Goal: Navigation & Orientation: Understand site structure

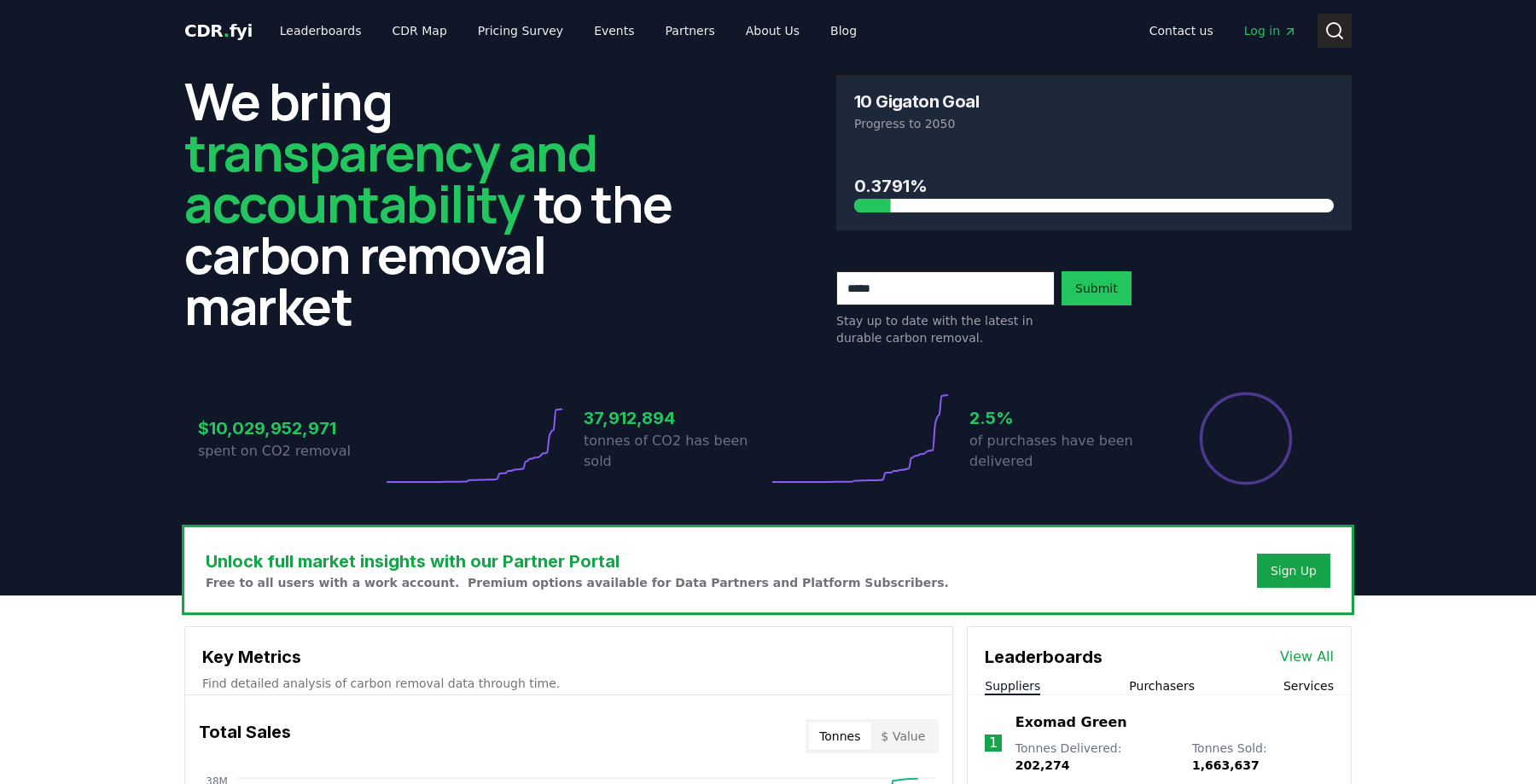
click at [1330, 29] on icon at bounding box center [1334, 30] width 20 height 20
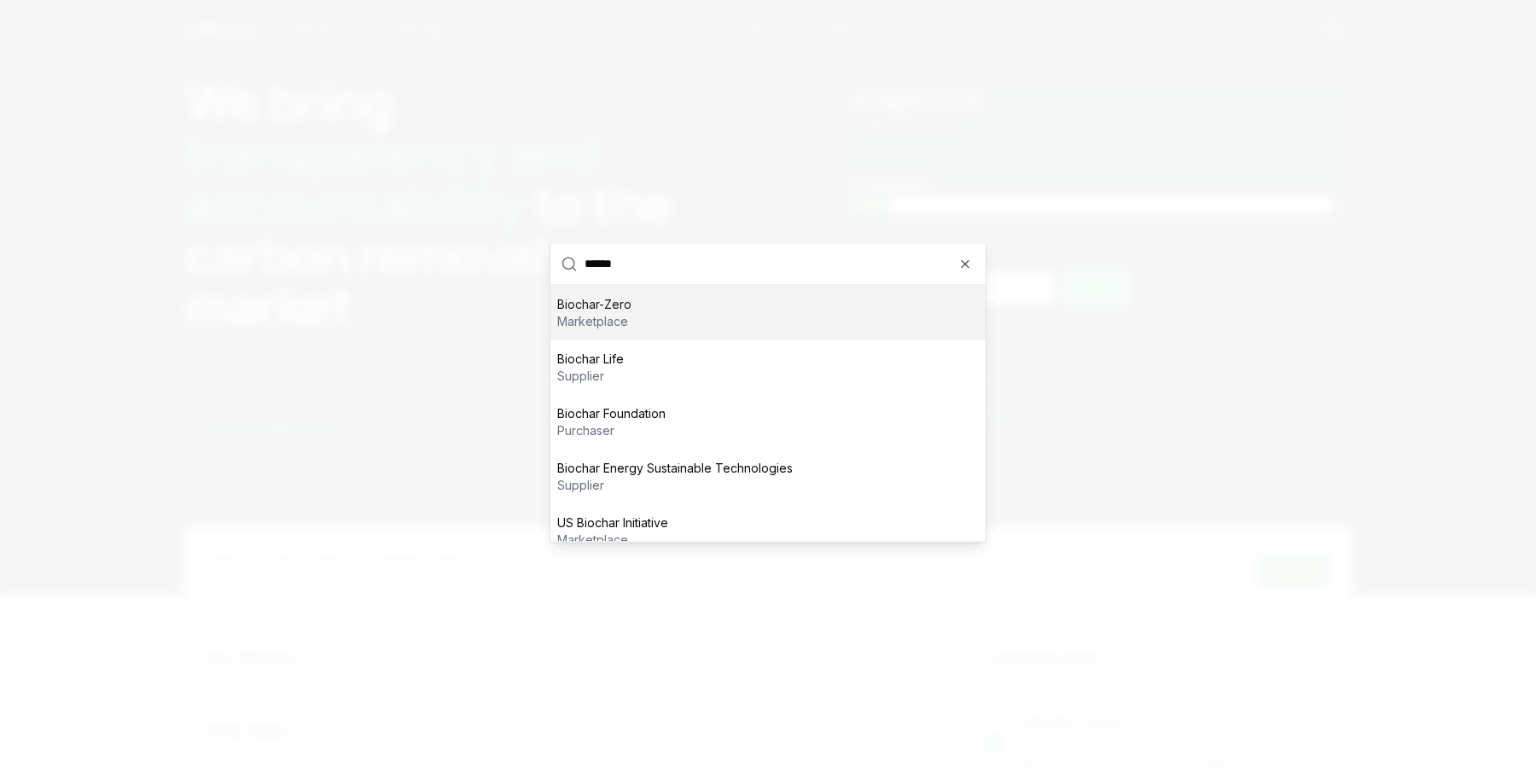
type input "*******"
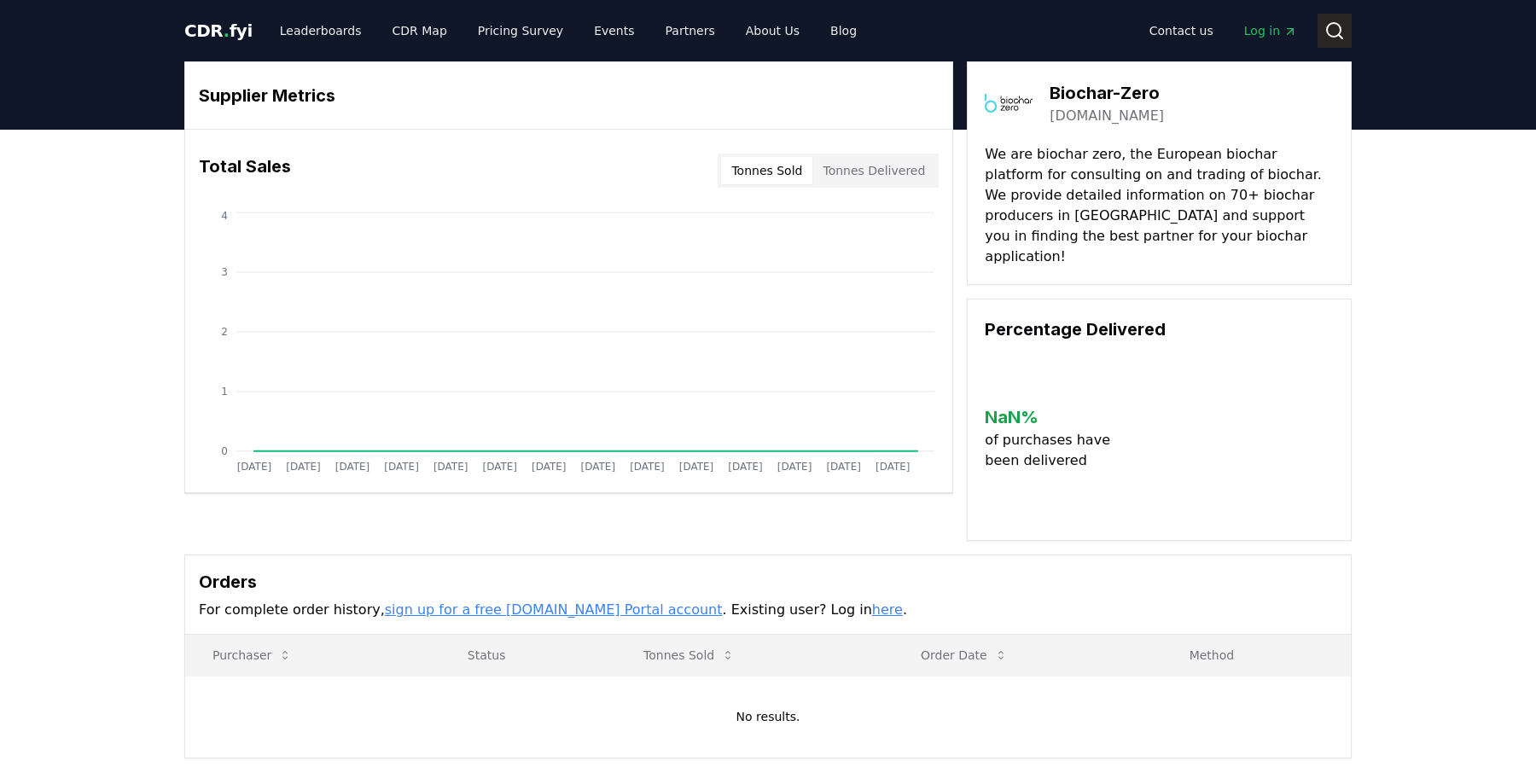
click at [1340, 22] on icon at bounding box center [1334, 30] width 20 height 20
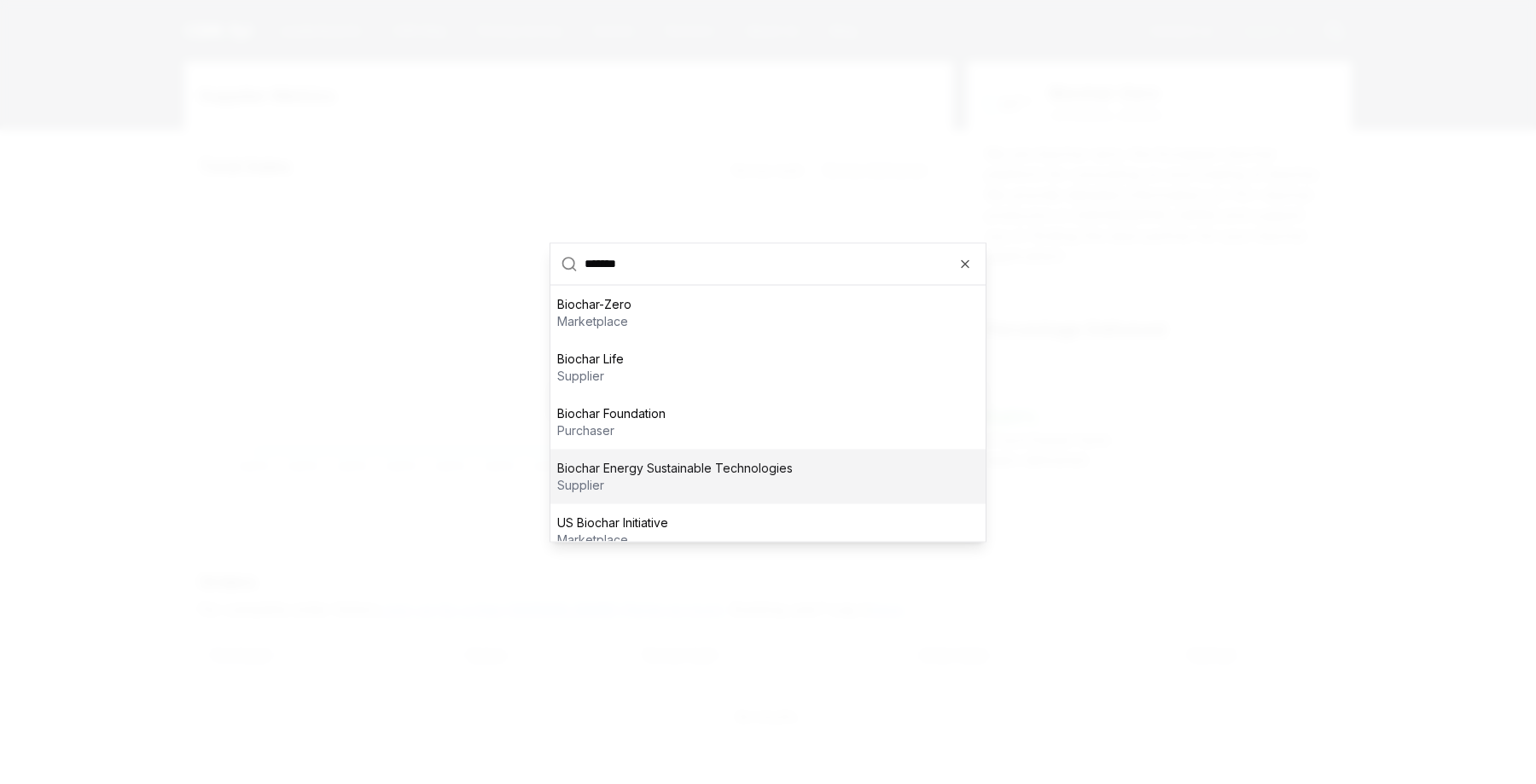
scroll to position [17, 0]
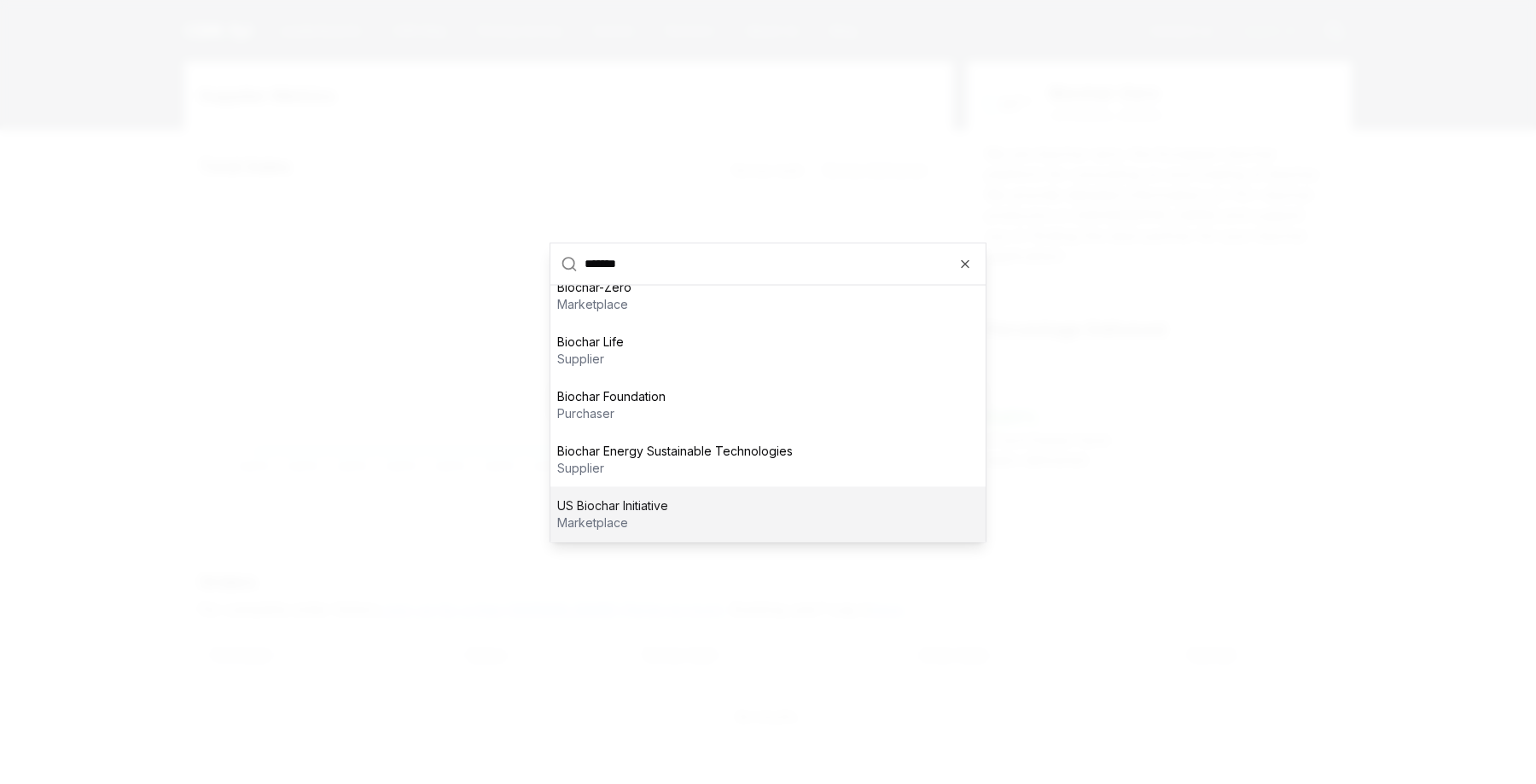
click at [118, 283] on div at bounding box center [768, 392] width 1536 height 784
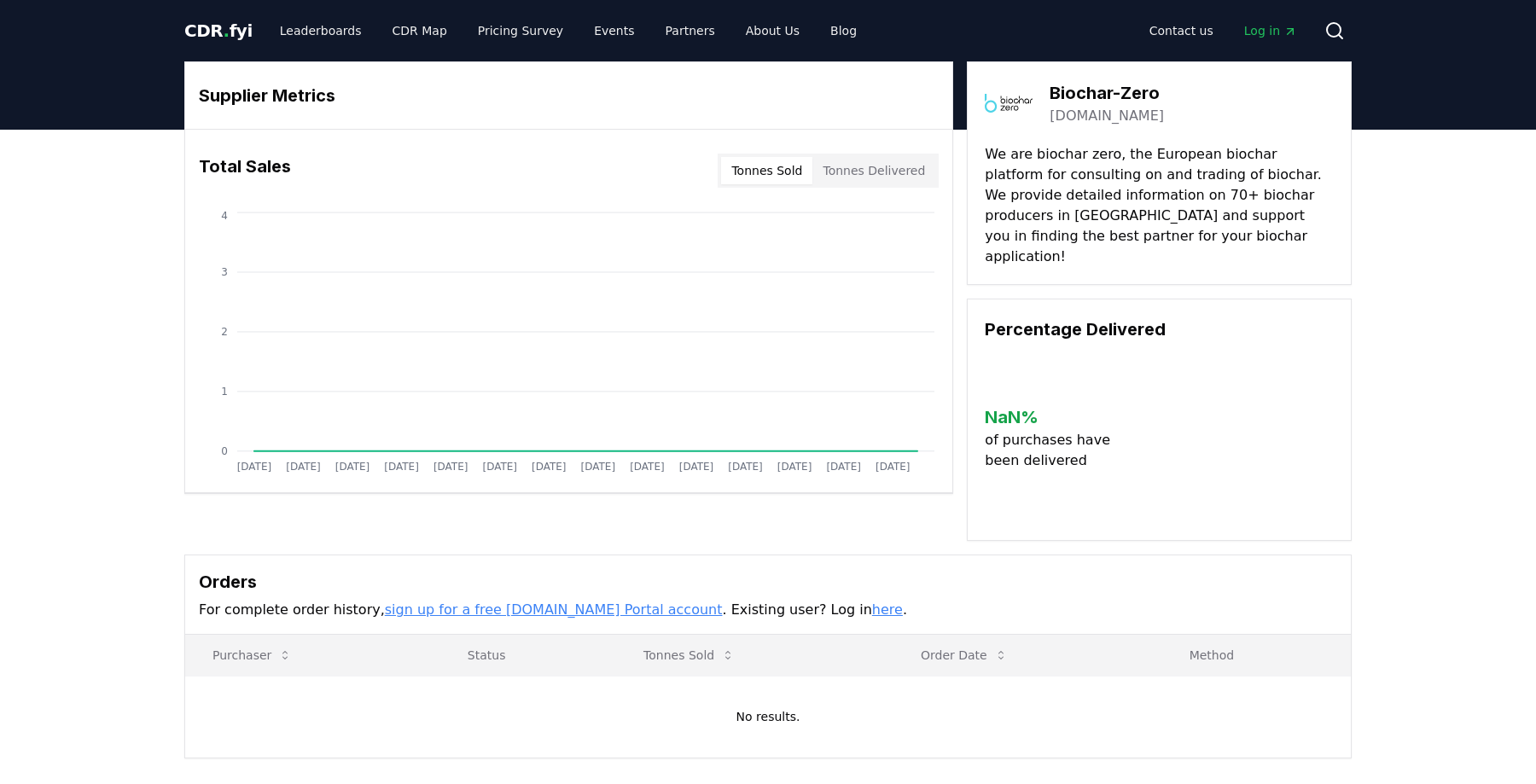
click at [241, 30] on span "CDR . fyi" at bounding box center [218, 30] width 68 height 20
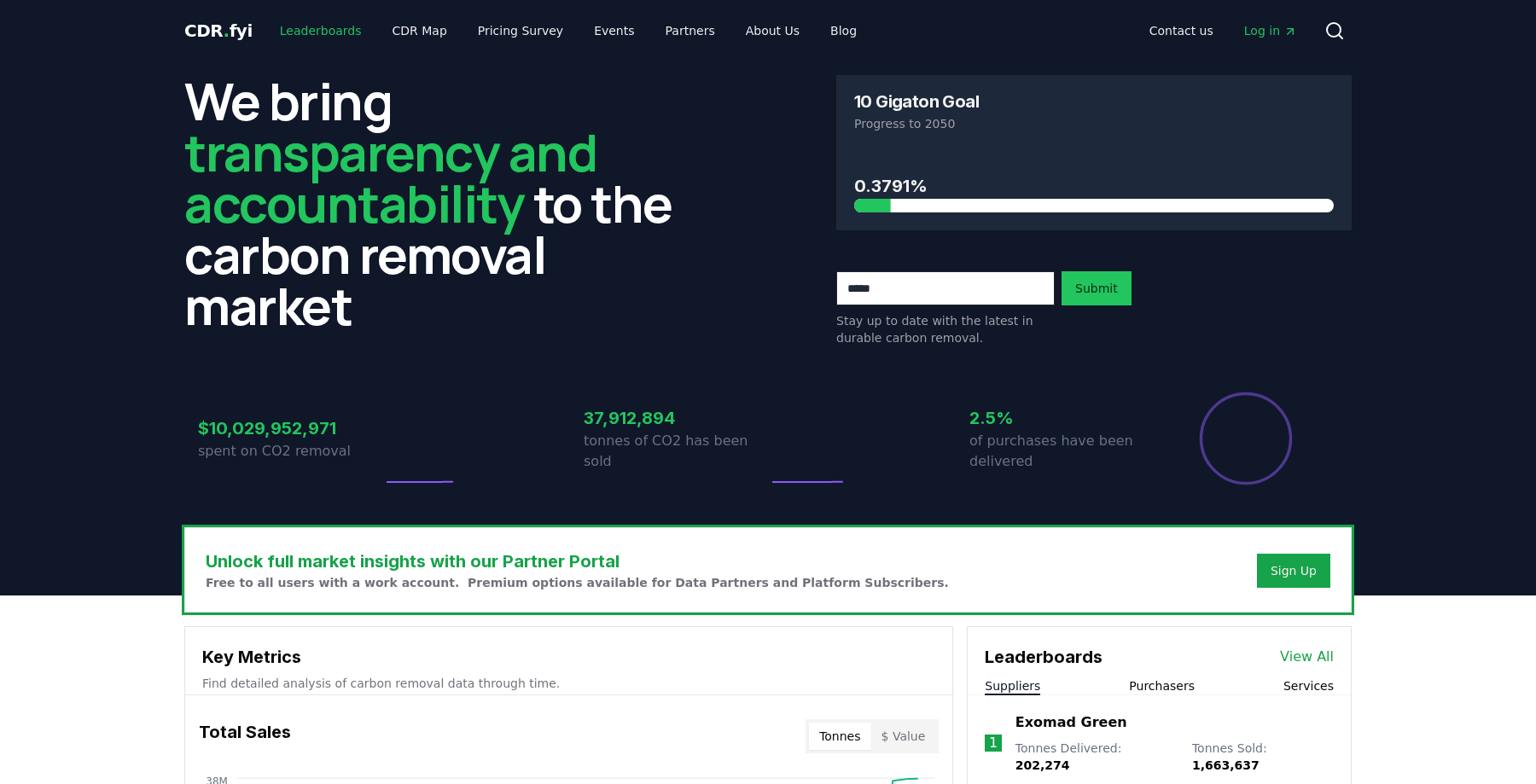
click at [326, 26] on link "Leaderboards" at bounding box center [320, 31] width 109 height 31
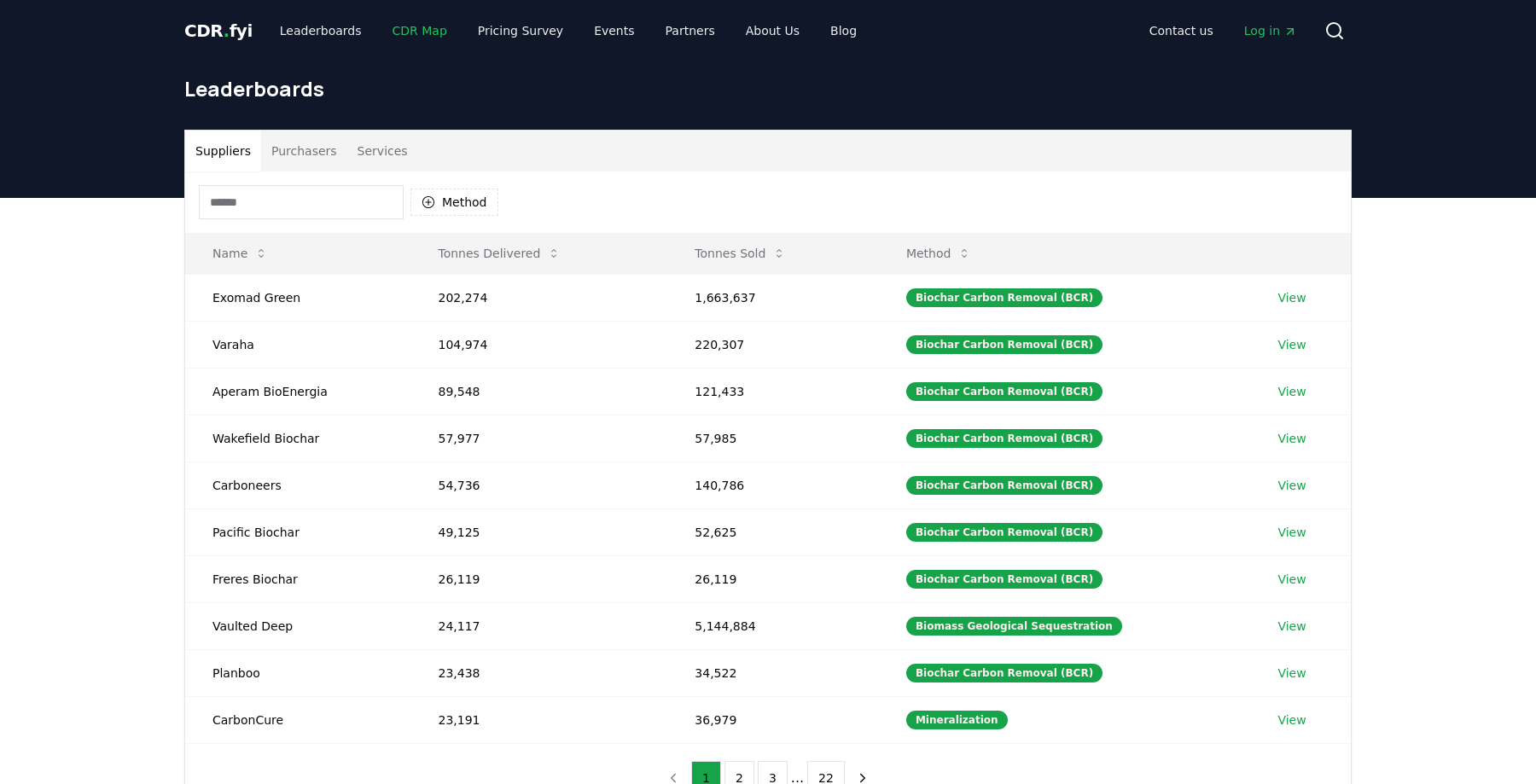
click at [404, 38] on link "CDR Map" at bounding box center [419, 31] width 82 height 31
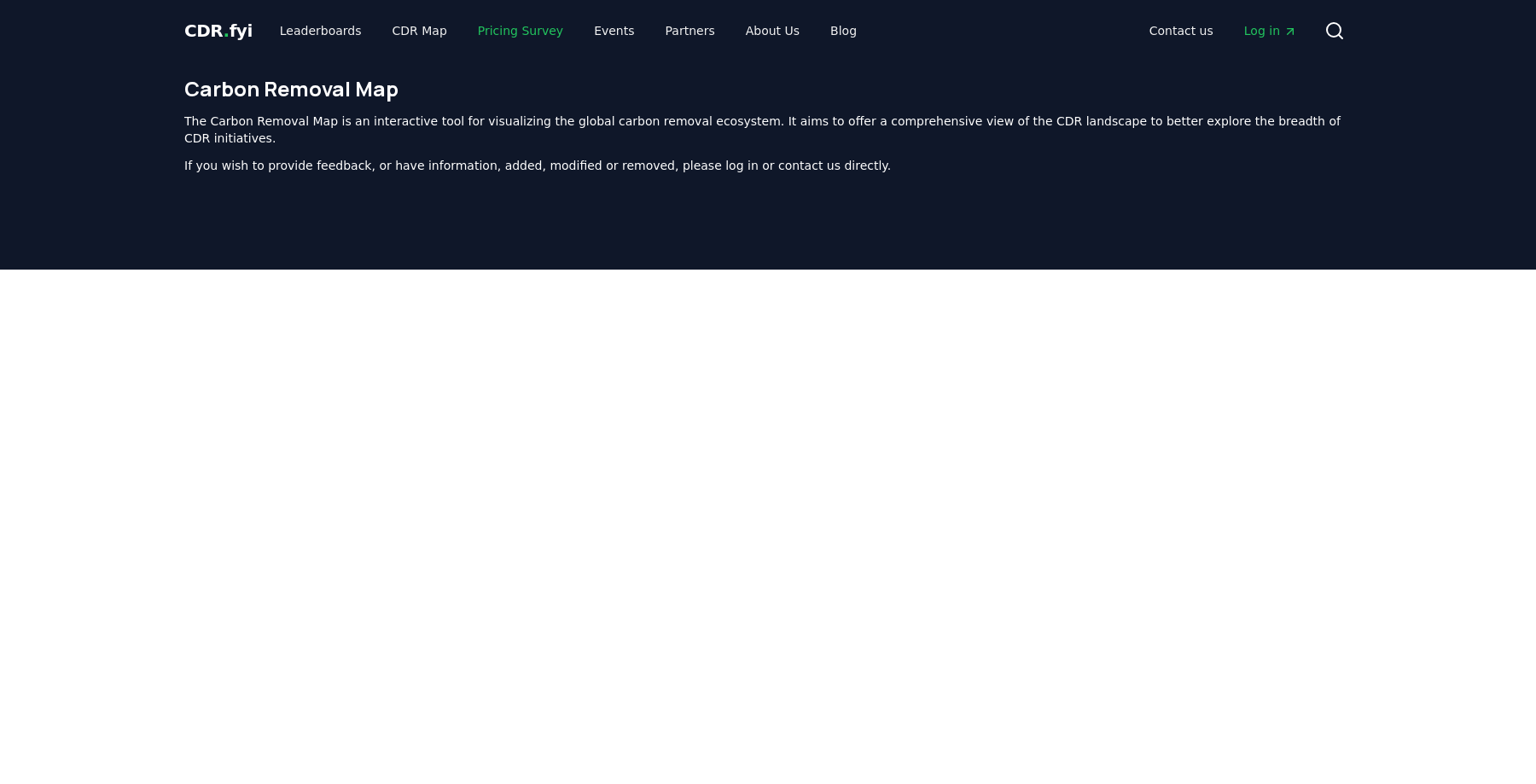
click at [496, 30] on link "Pricing Survey" at bounding box center [520, 31] width 112 height 31
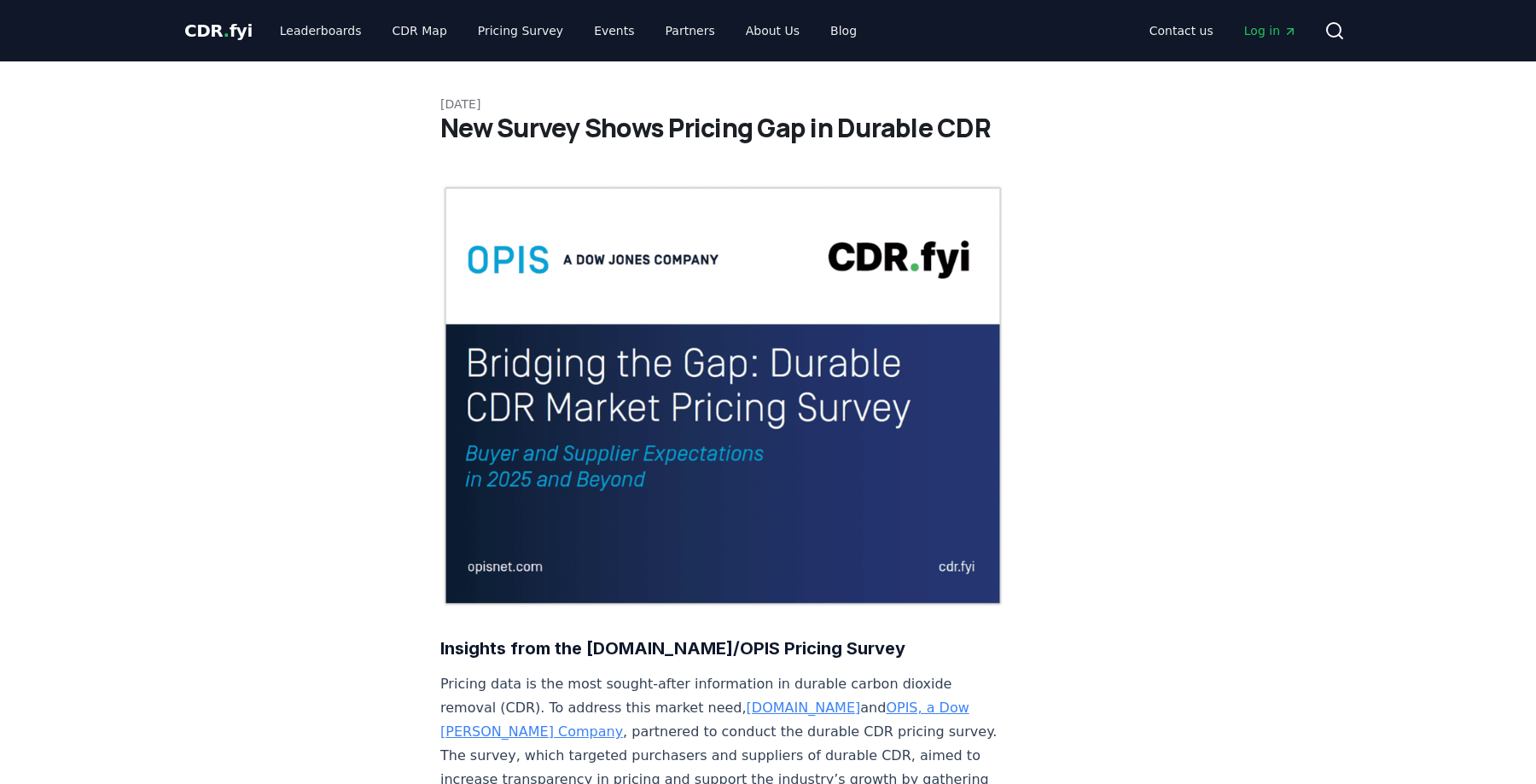
click at [224, 34] on span "." at bounding box center [226, 30] width 6 height 20
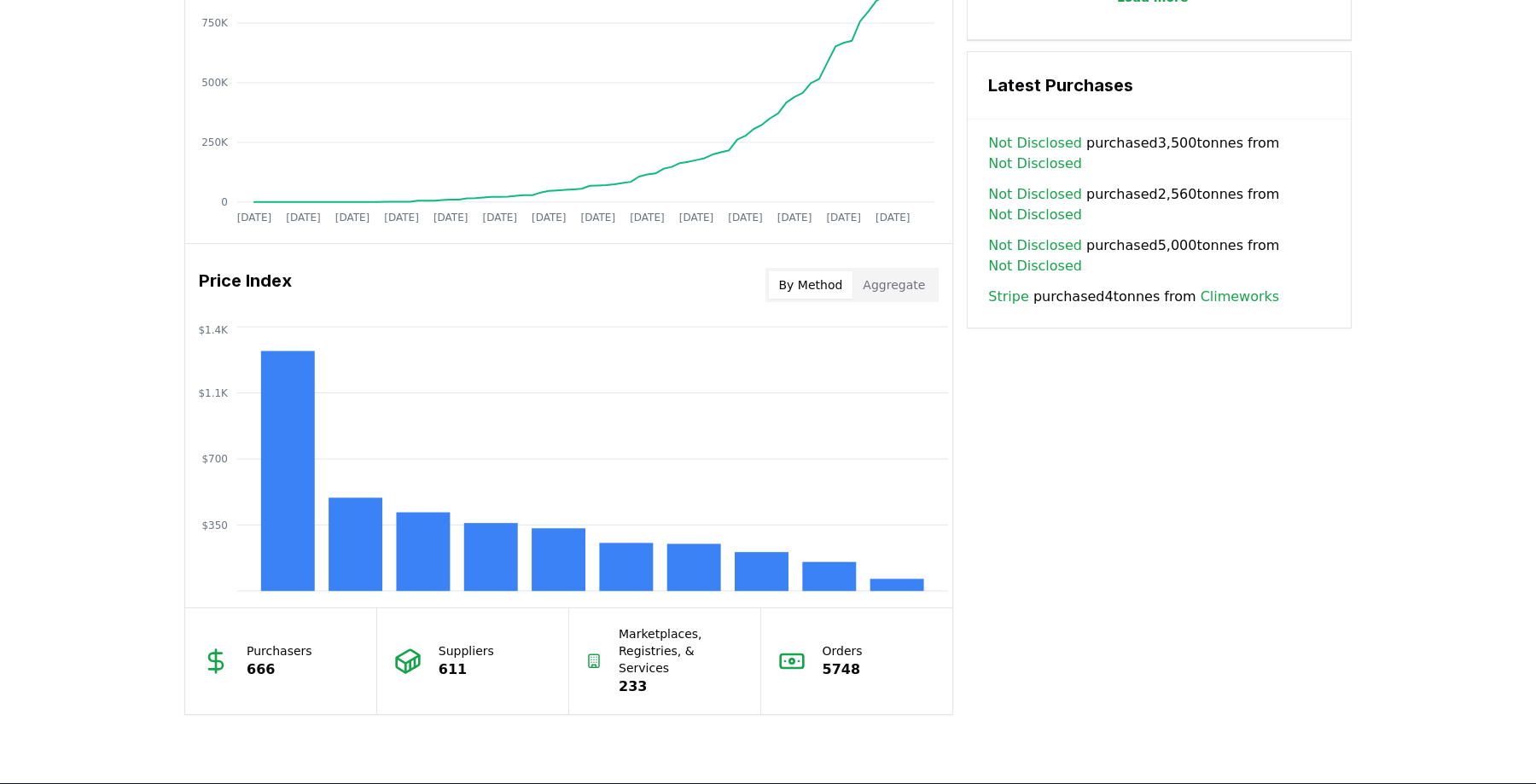
scroll to position [1187, 0]
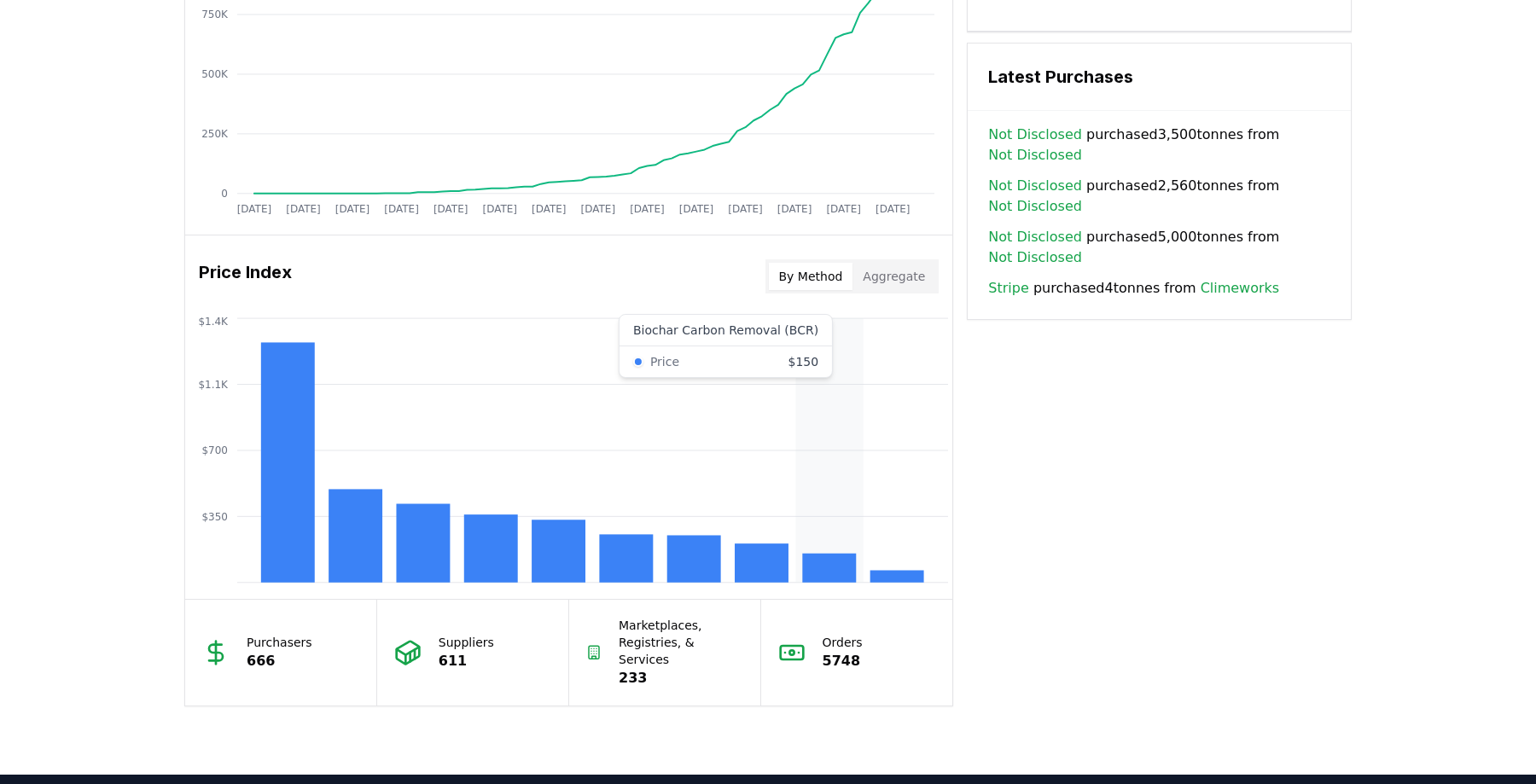
click at [814, 563] on rect at bounding box center [829, 567] width 54 height 29
